Goal: Task Accomplishment & Management: Use online tool/utility

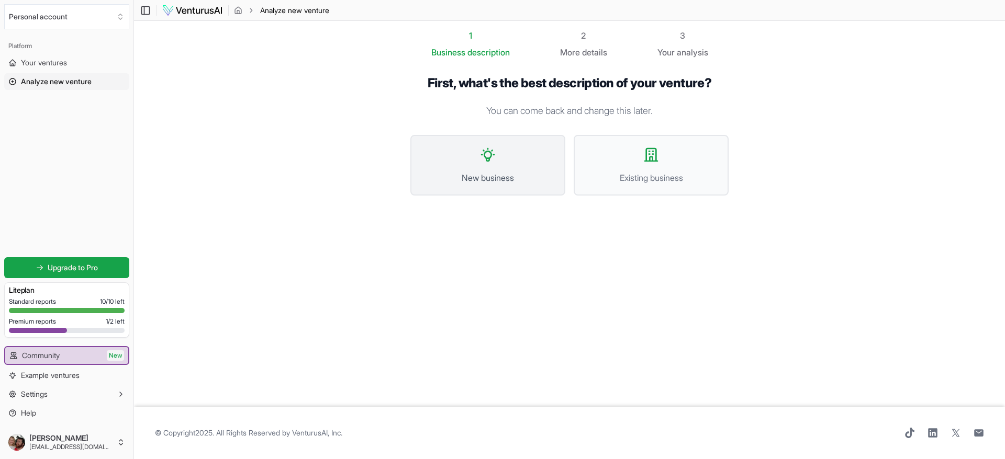
click at [485, 161] on icon at bounding box center [487, 154] width 17 height 17
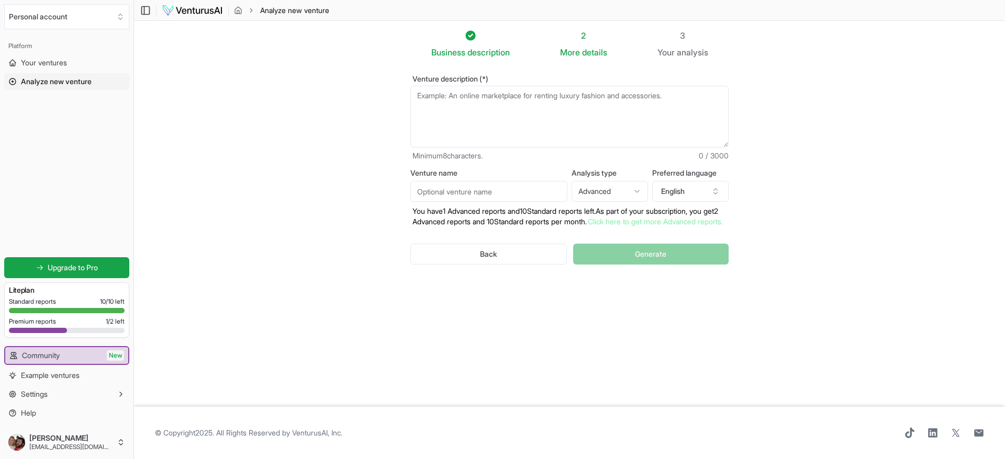
click at [643, 191] on html "We value your privacy We use cookies to enhance your browsing experience, serve…" at bounding box center [502, 229] width 1005 height 459
click at [643, 190] on html "We value your privacy We use cookies to enhance your browsing experience, serve…" at bounding box center [502, 229] width 1005 height 459
click at [468, 187] on input "Venture name" at bounding box center [488, 191] width 157 height 21
click at [40, 62] on span "Your ventures" at bounding box center [44, 63] width 46 height 10
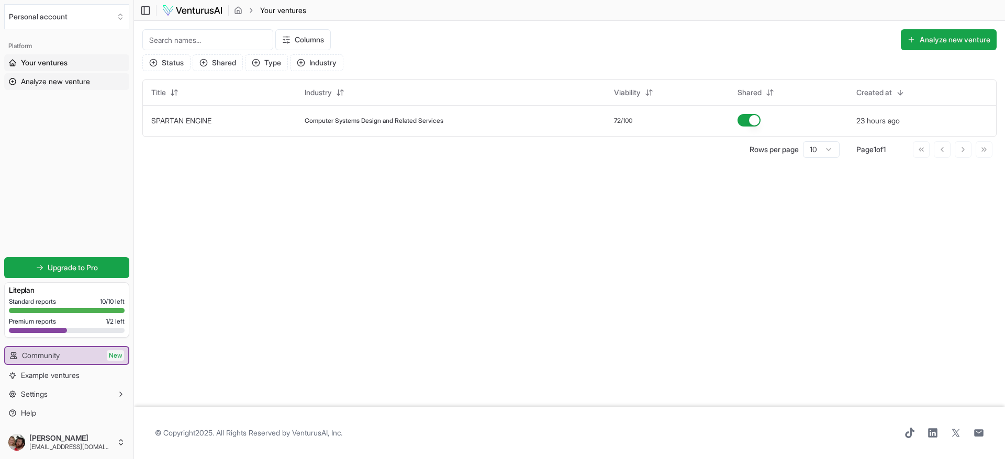
drag, startPoint x: 19, startPoint y: 0, endPoint x: 42, endPoint y: 83, distance: 85.7
click at [42, 83] on span "Analyze new venture" at bounding box center [55, 81] width 69 height 10
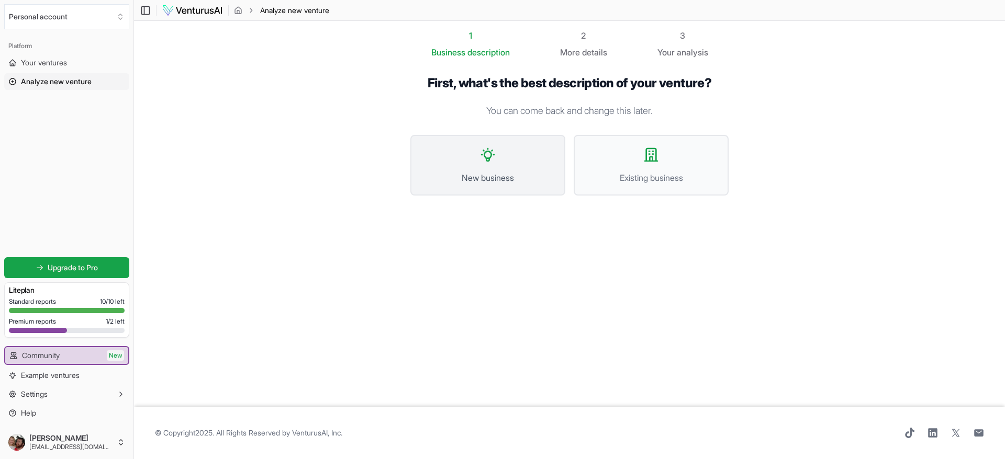
click at [477, 181] on span "New business" at bounding box center [488, 178] width 132 height 13
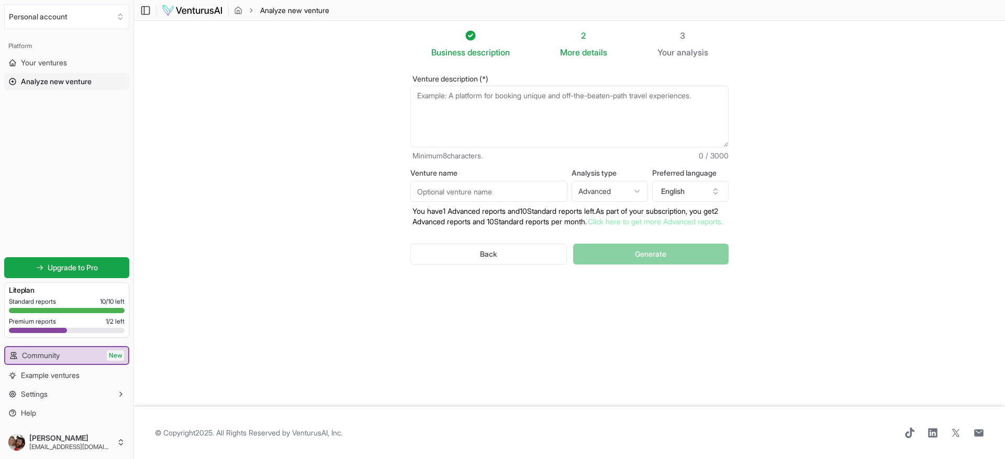
click at [443, 192] on input "Venture name" at bounding box center [488, 191] width 157 height 21
type input "Phalanx Nexus"
paste textarea "Loremip Dolorsit Ametc (Adip-Elits) 🚀 Doeiusm Tempori utlab etdolore’ magnaaliq…"
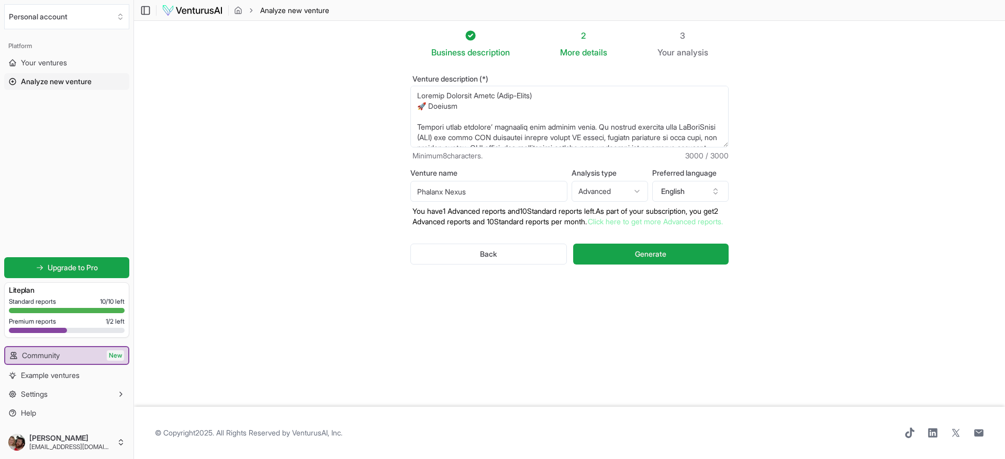
click at [580, 96] on textarea "Venture description (*)" at bounding box center [569, 117] width 318 height 62
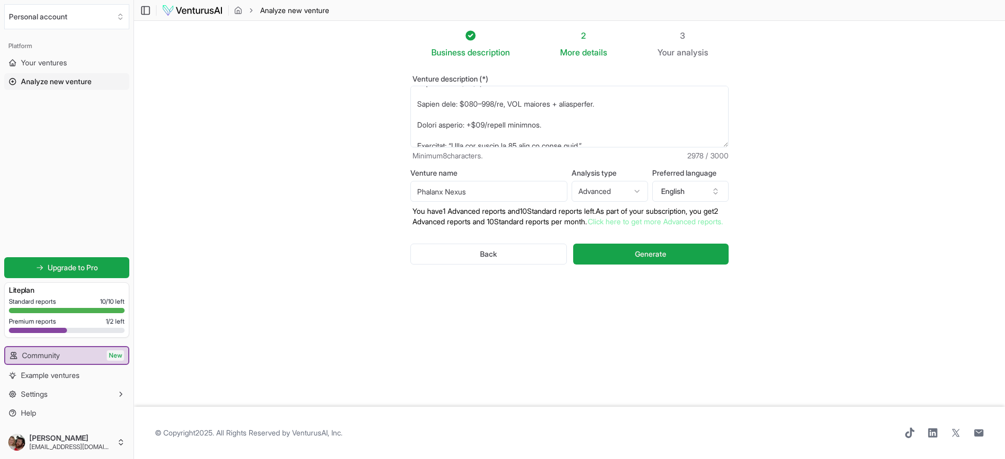
scroll to position [1025, 0]
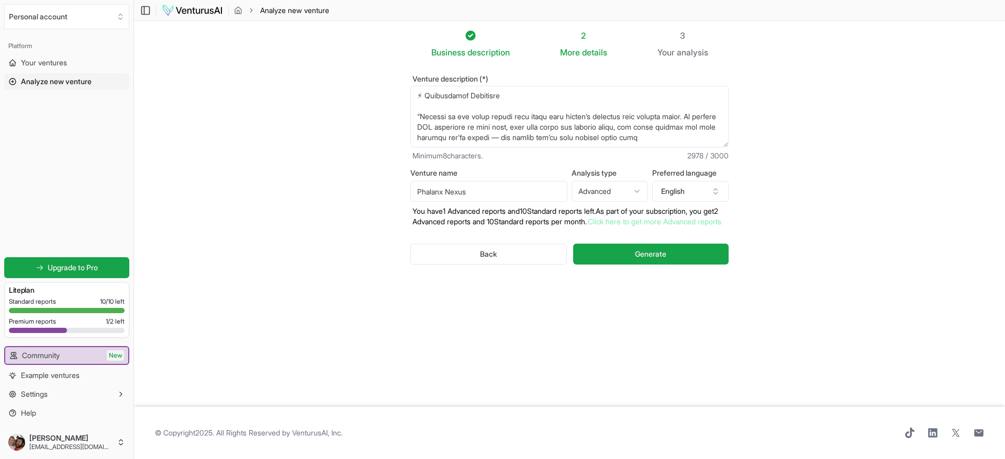
click at [714, 135] on textarea "Venture description (*)" at bounding box center [569, 117] width 318 height 62
click at [458, 144] on textarea "Venture description (*)" at bounding box center [569, 117] width 318 height 62
type textarea "Loremip Dolor 🚀 Sitamet Consect adipi elitsedd’ eiusmodte inci utlabor etdol. M…"
click at [593, 263] on button "Generate" at bounding box center [650, 254] width 155 height 21
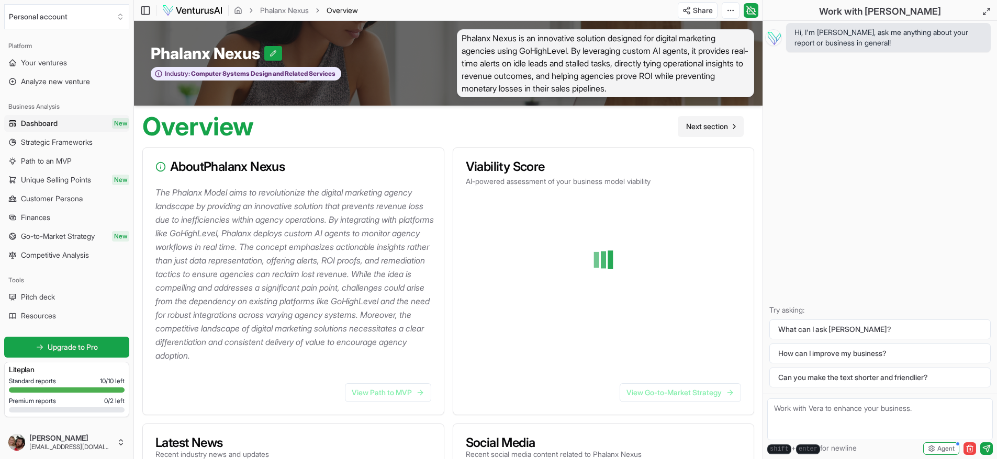
click at [723, 129] on span "Next section" at bounding box center [707, 126] width 42 height 10
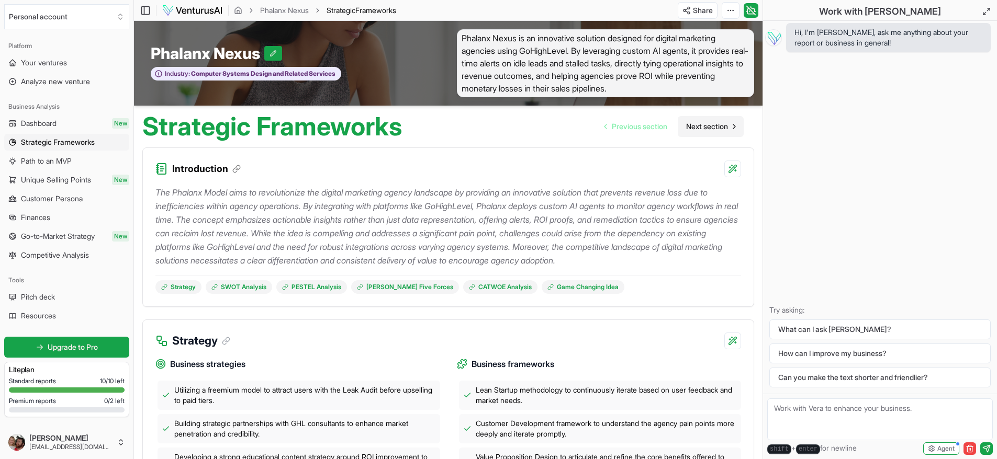
click at [717, 130] on span "Next section" at bounding box center [707, 126] width 42 height 10
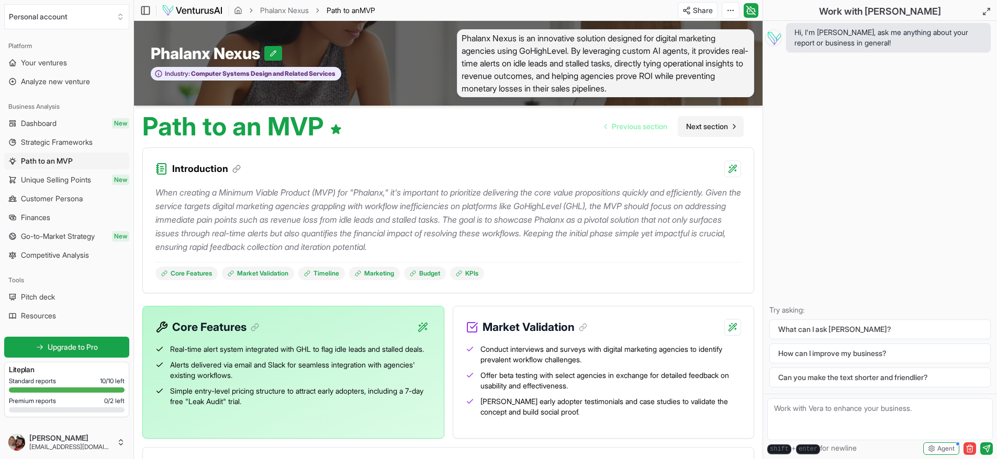
click at [713, 128] on span "Next section" at bounding box center [707, 126] width 42 height 10
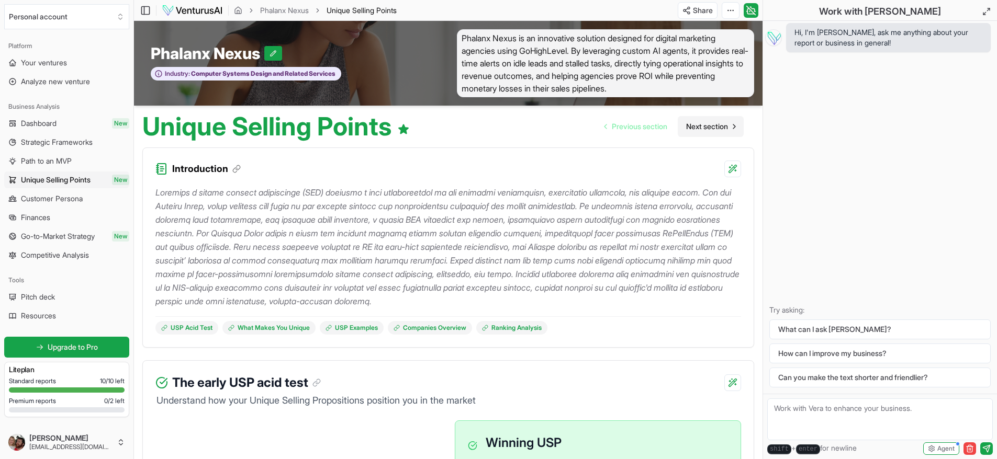
click at [711, 121] on link "Next section" at bounding box center [711, 126] width 66 height 21
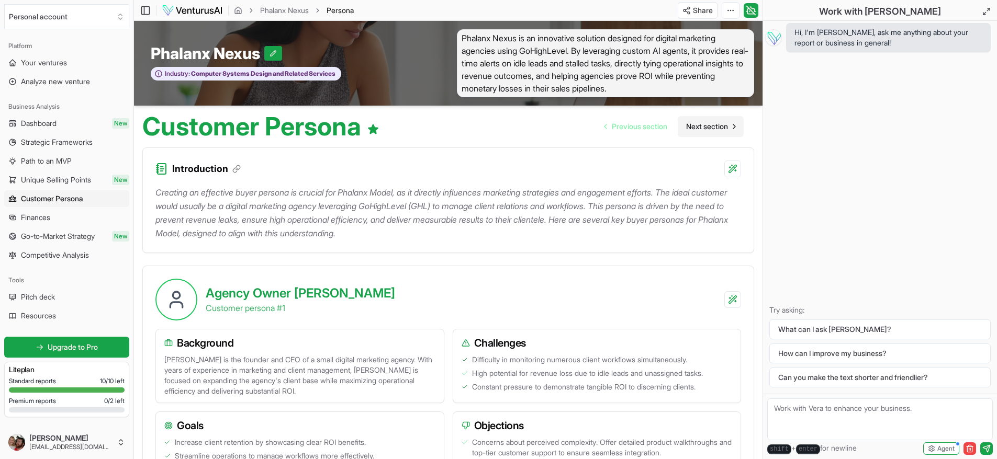
click at [714, 120] on link "Next section" at bounding box center [711, 126] width 66 height 21
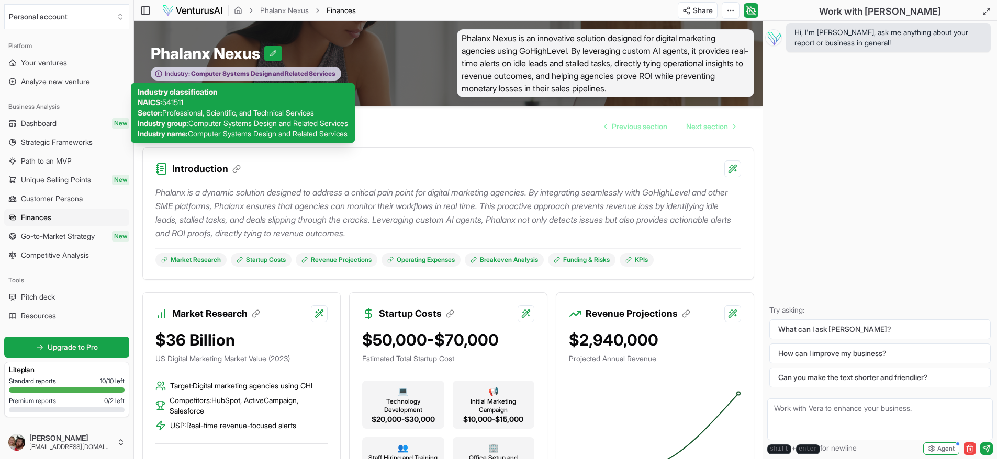
click at [251, 73] on span "Computer Systems Design and Related Services" at bounding box center [262, 74] width 145 height 8
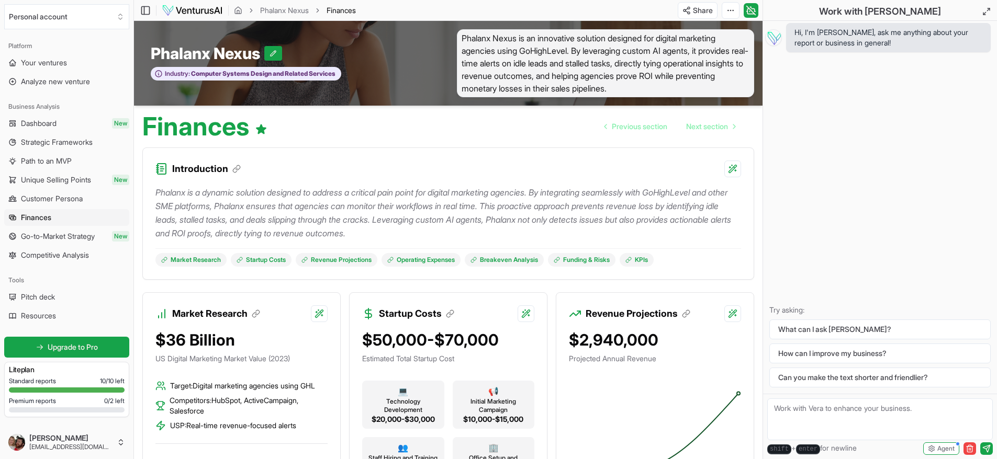
click at [230, 54] on span "Phalanx Nexus" at bounding box center [208, 53] width 114 height 19
click at [280, 9] on link "Phalanx Nexus" at bounding box center [284, 10] width 49 height 10
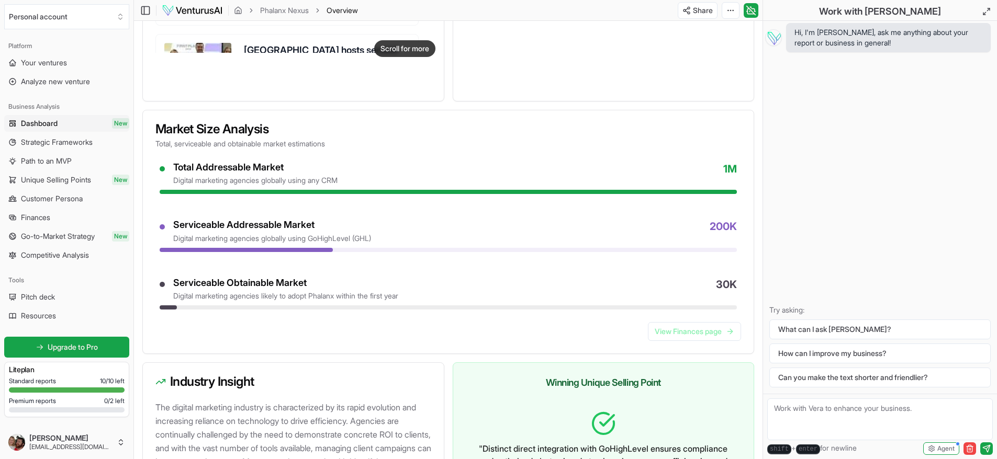
scroll to position [785, 0]
